Goal: Information Seeking & Learning: Learn about a topic

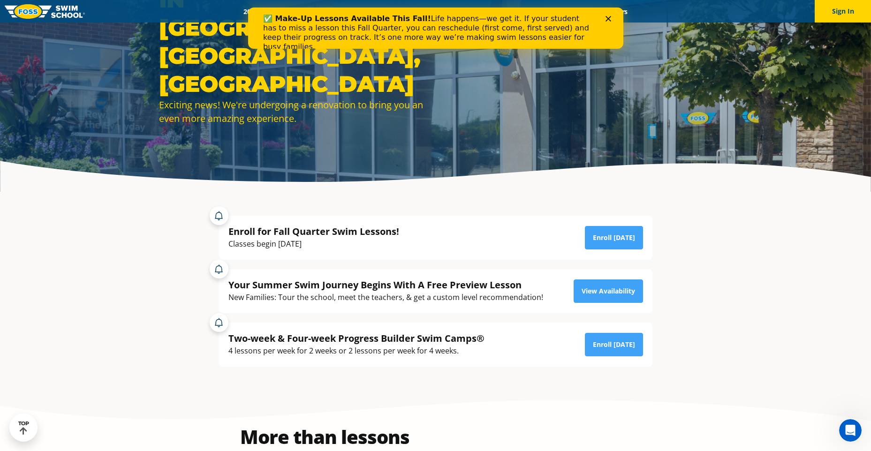
scroll to position [141, 0]
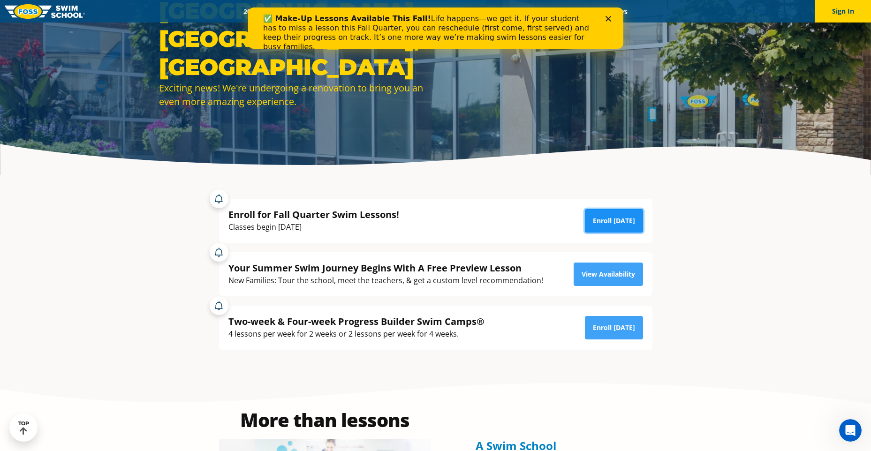
click at [628, 225] on link "Enroll Today" at bounding box center [614, 220] width 58 height 23
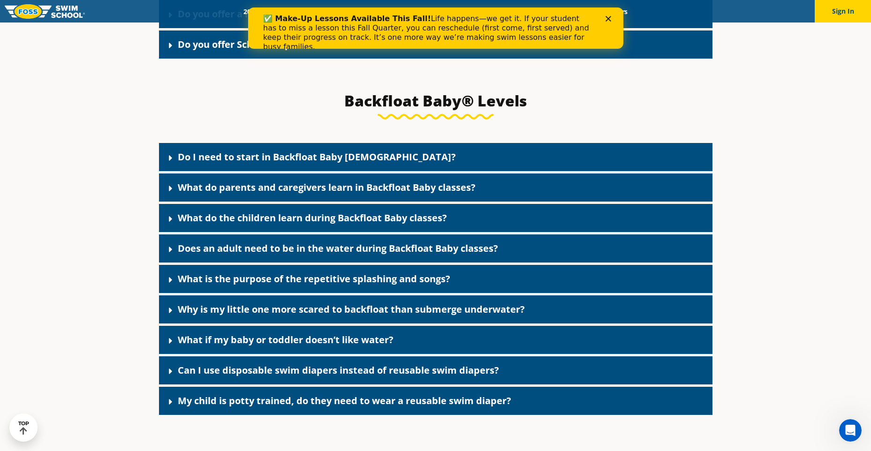
click at [294, 163] on link "Do I need to start in Backfloat Baby [DEMOGRAPHIC_DATA]?" at bounding box center [317, 157] width 278 height 13
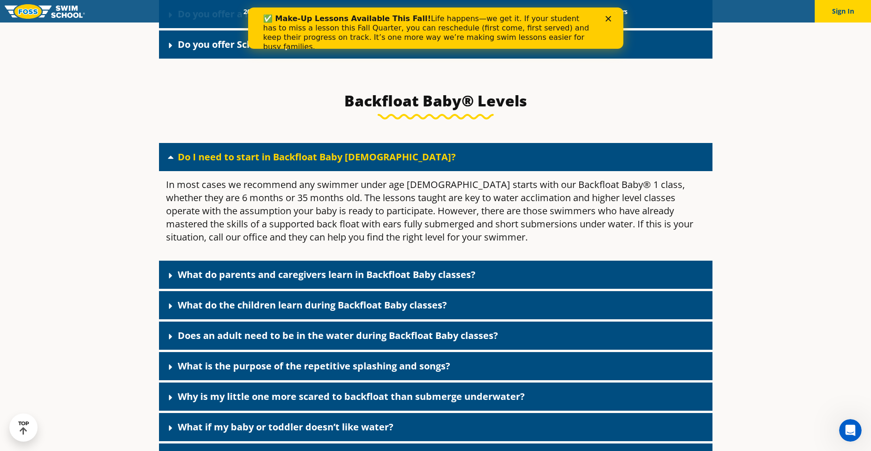
click at [294, 163] on link "Do I need to start in Backfloat Baby [DEMOGRAPHIC_DATA]?" at bounding box center [317, 157] width 278 height 13
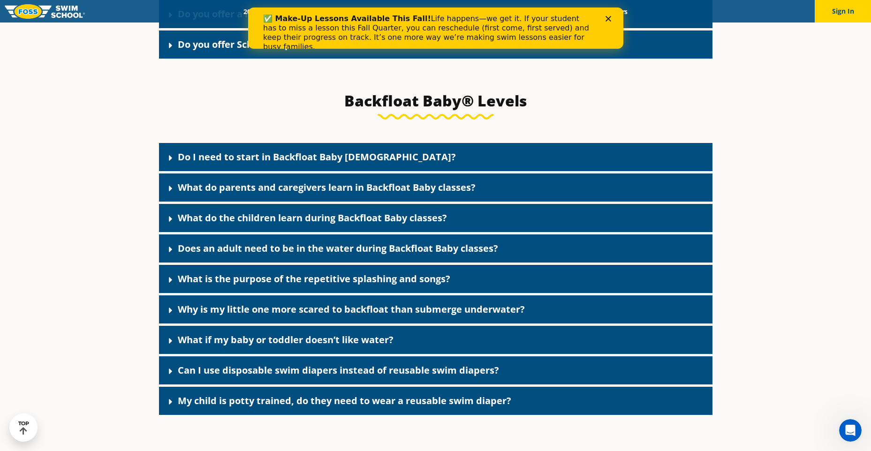
click at [287, 194] on link "What do parents and caregivers learn in Backfloat Baby classes?" at bounding box center [327, 187] width 298 height 13
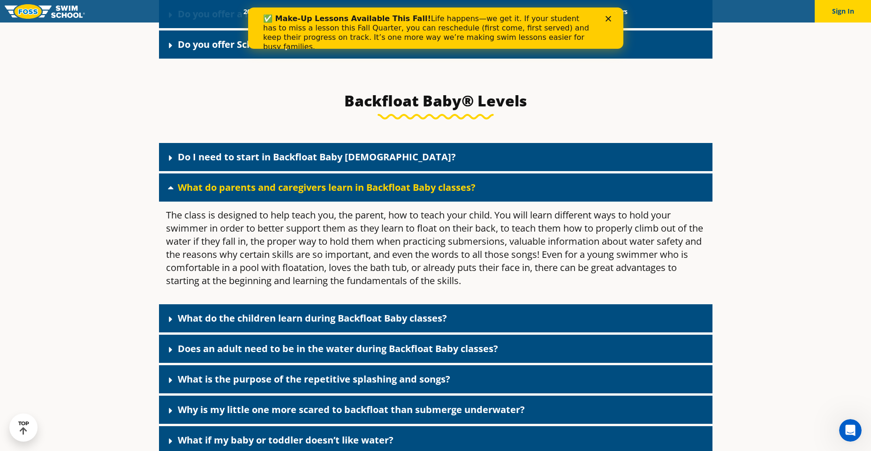
click at [287, 194] on link "What do parents and caregivers learn in Backfloat Baby classes?" at bounding box center [327, 187] width 298 height 13
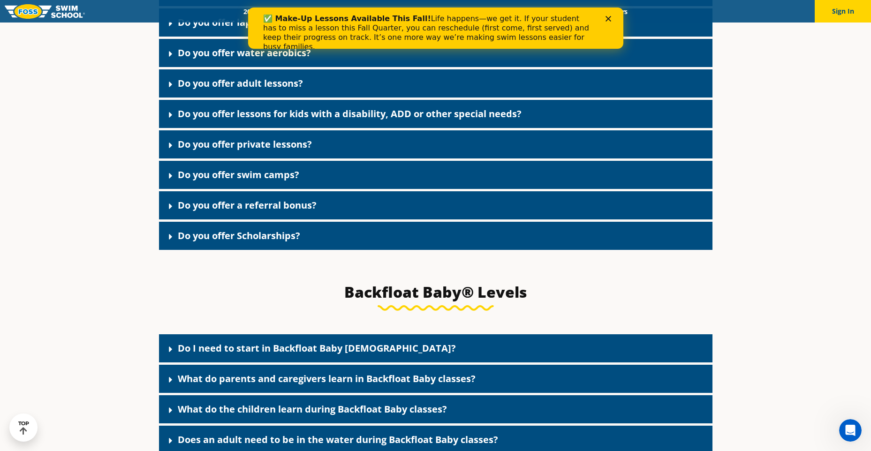
scroll to position [1939, 0]
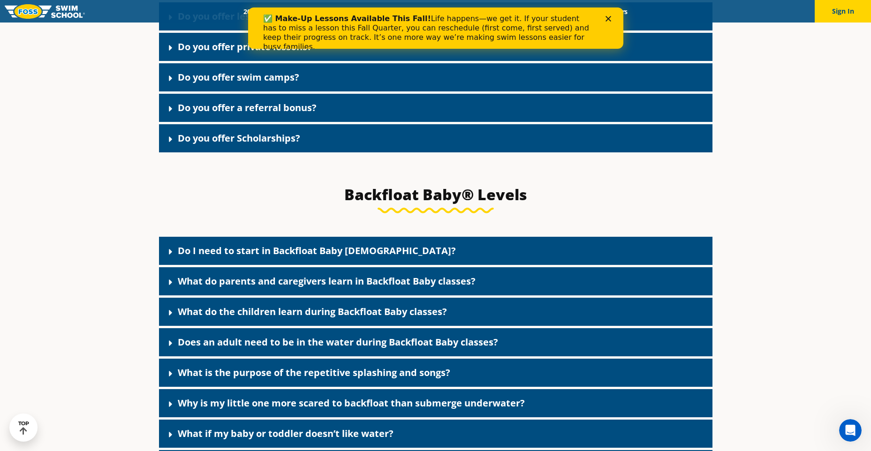
click at [350, 378] on link "What is the purpose of the repetitive splashing and songs?" at bounding box center [314, 372] width 273 height 13
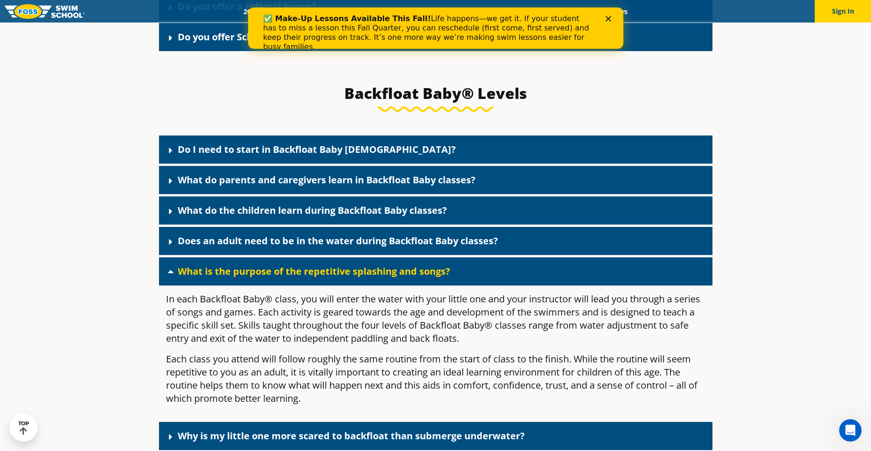
scroll to position [2080, 0]
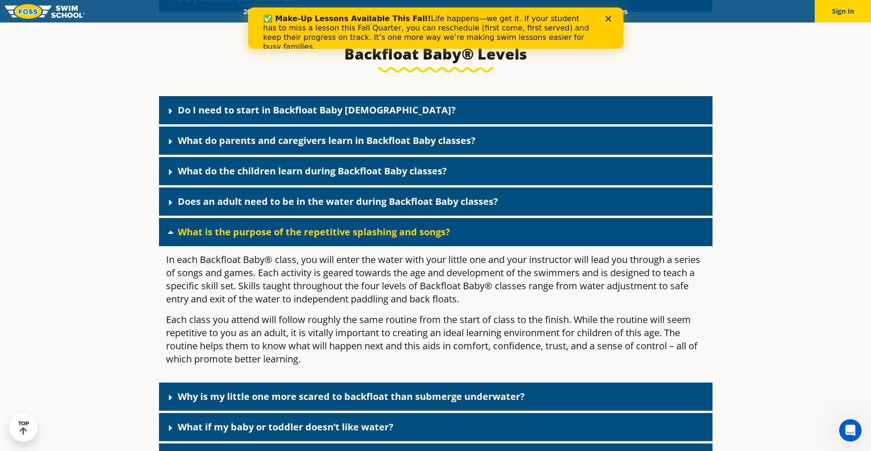
click at [444, 238] on link "What is the purpose of the repetitive splashing and songs?" at bounding box center [314, 232] width 273 height 13
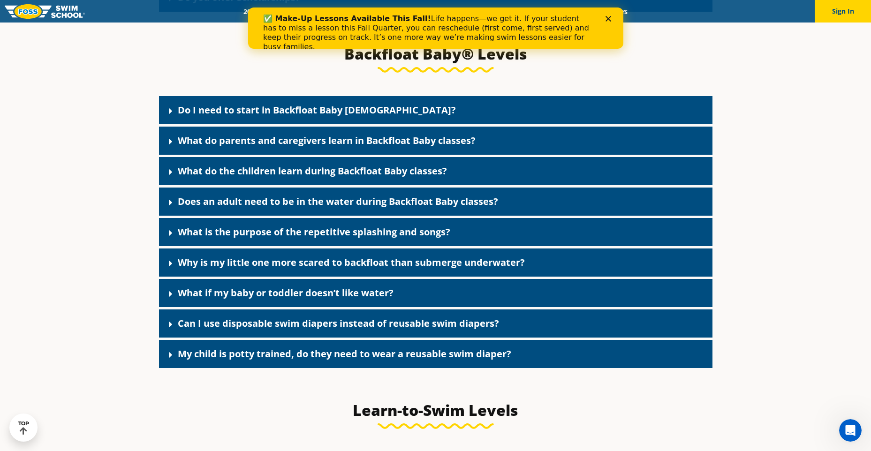
click at [424, 269] on link "Why is my little one more scared to backfloat than submerge underwater?" at bounding box center [351, 262] width 347 height 13
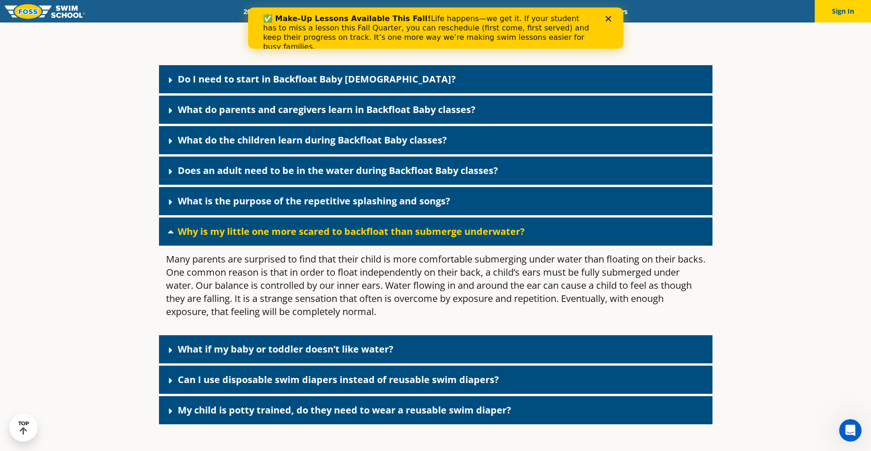
scroll to position [2127, 0]
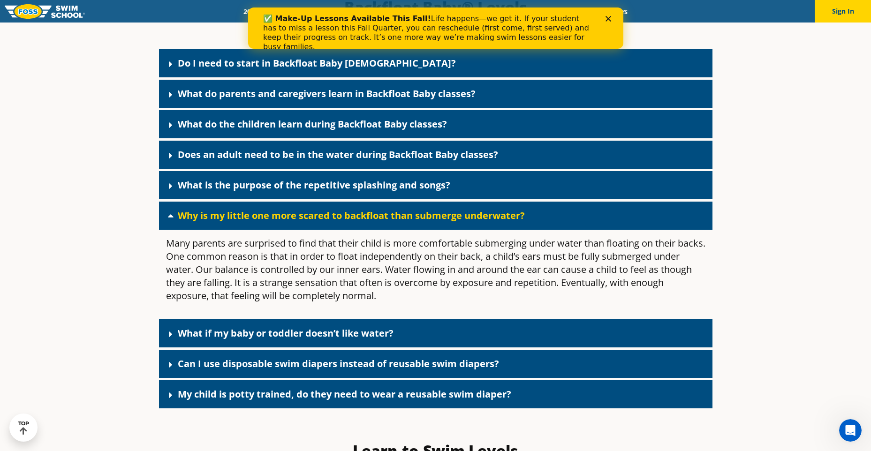
click at [326, 340] on link "What if my baby or toddler doesn’t like water?" at bounding box center [286, 333] width 216 height 13
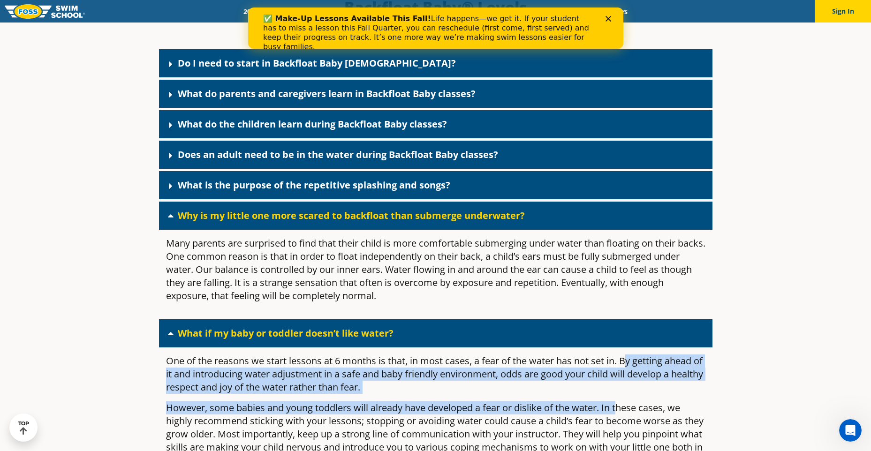
drag, startPoint x: 625, startPoint y: 369, endPoint x: 620, endPoint y: 422, distance: 53.8
click at [620, 422] on div "One of the reasons we start lessons at 6 months is that, in most cases, a fear …" at bounding box center [436, 438] width 554 height 181
drag, startPoint x: 620, startPoint y: 422, endPoint x: 573, endPoint y: 409, distance: 48.8
click at [573, 409] on div "One of the reasons we start lessons at 6 months is that, in most cases, a fear …" at bounding box center [436, 438] width 554 height 181
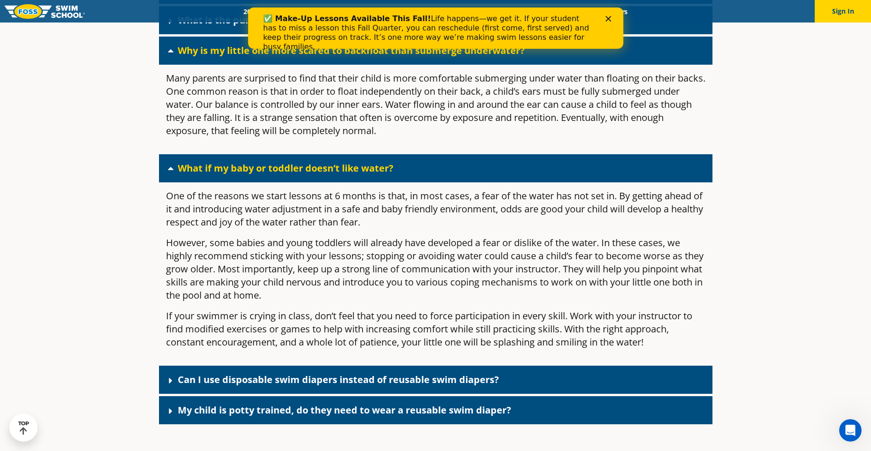
scroll to position [2314, 0]
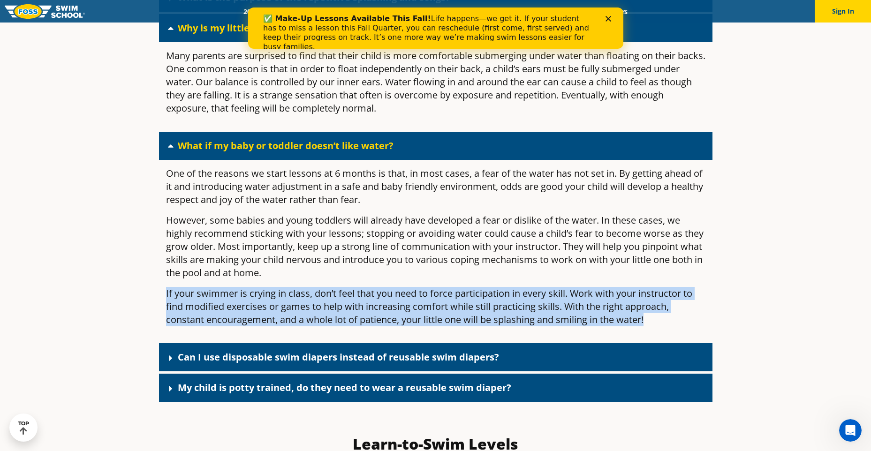
drag, startPoint x: 638, startPoint y: 333, endPoint x: 162, endPoint y: 295, distance: 476.8
click at [162, 295] on div "One of the reasons we start lessons at 6 months is that, in most cases, a fear …" at bounding box center [436, 250] width 554 height 181
drag, startPoint x: 162, startPoint y: 295, endPoint x: 154, endPoint y: 298, distance: 8.6
click at [154, 298] on div "Do I need to start in Backfloat Baby [DEMOGRAPHIC_DATA]? In most cases we recom…" at bounding box center [435, 132] width 563 height 550
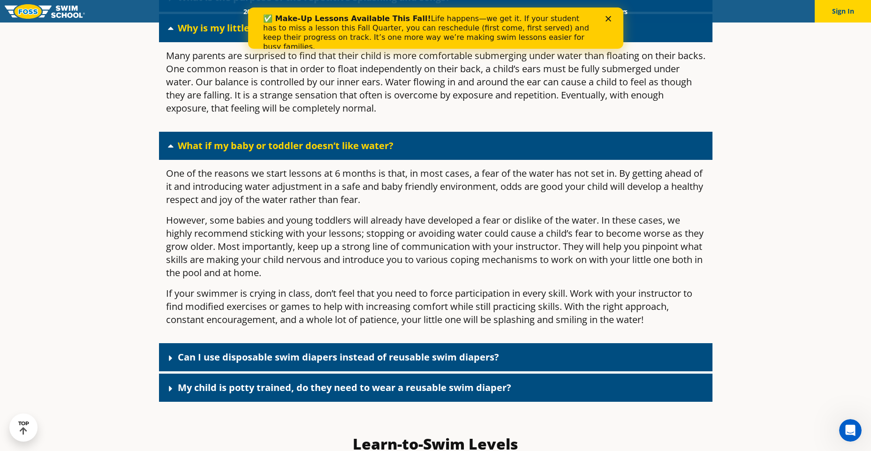
click at [273, 364] on link "Can I use disposable swim diapers instead of reusable swim diapers?" at bounding box center [338, 357] width 321 height 13
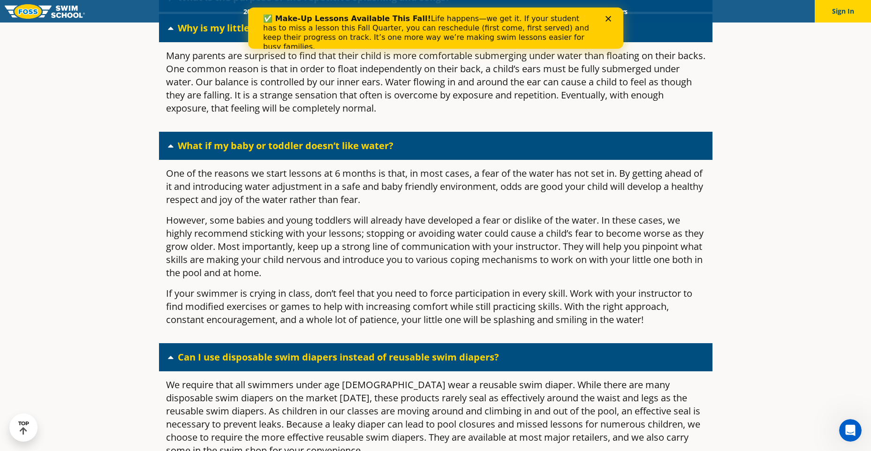
click at [273, 364] on link "Can I use disposable swim diapers instead of reusable swim diapers?" at bounding box center [338, 357] width 321 height 13
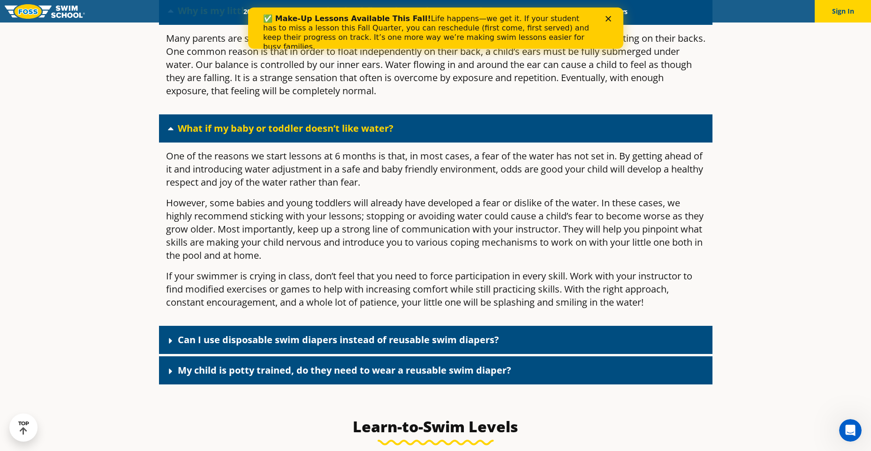
scroll to position [2361, 0]
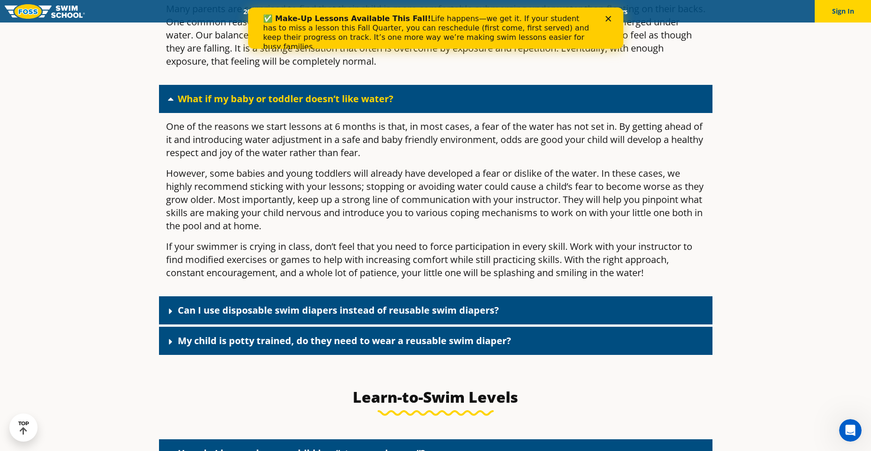
click at [221, 347] on link "My child is potty trained, do they need to wear a reusable swim diaper?" at bounding box center [345, 341] width 334 height 13
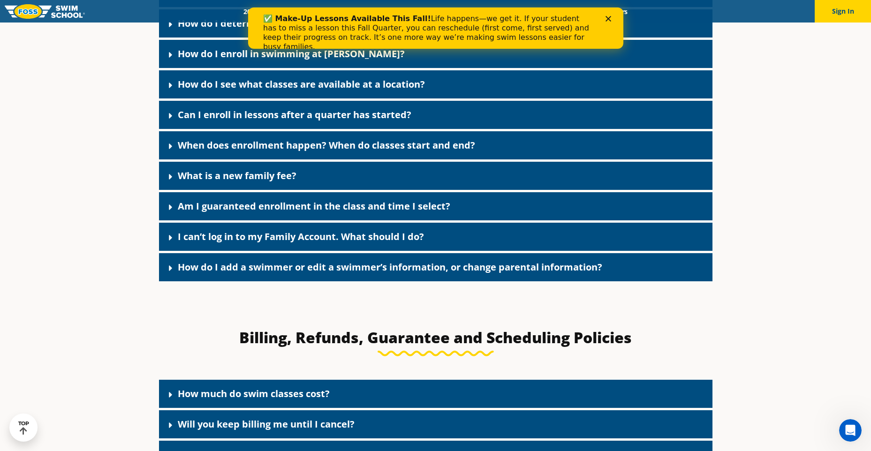
scroll to position [203, 0]
